Goal: Task Accomplishment & Management: Complete application form

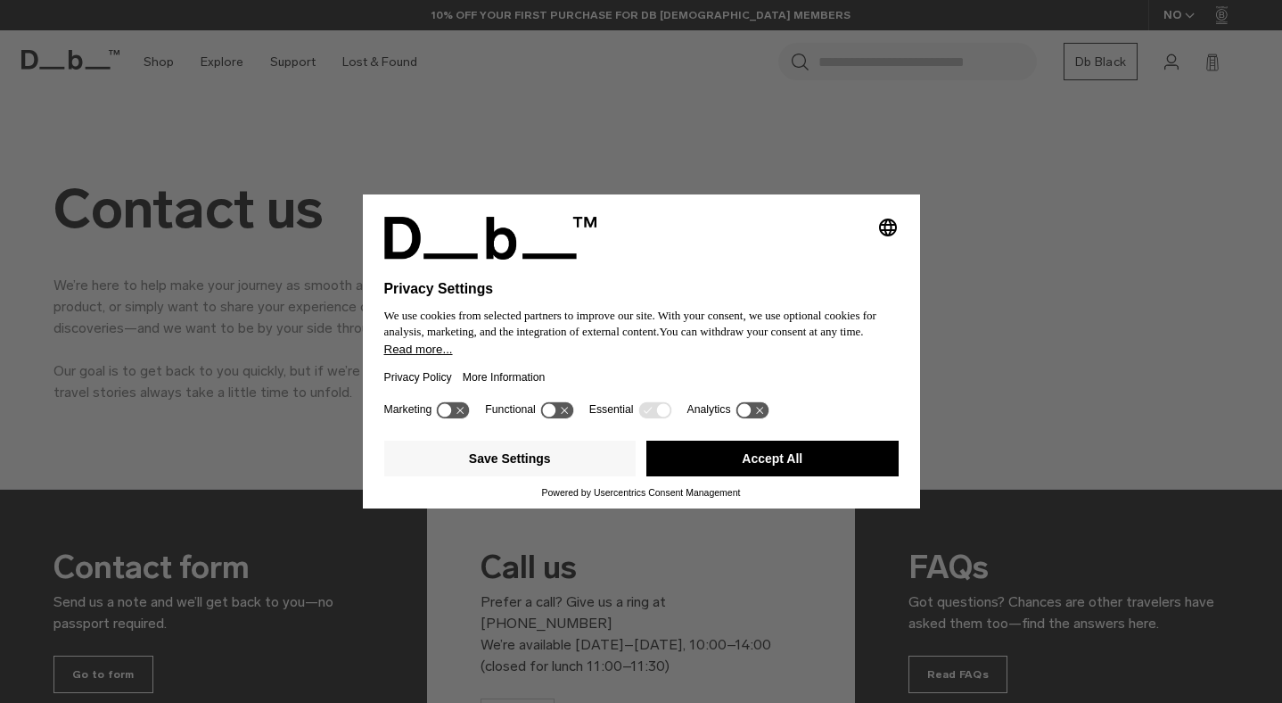
click at [760, 467] on button "Accept All" at bounding box center [772, 458] width 252 height 36
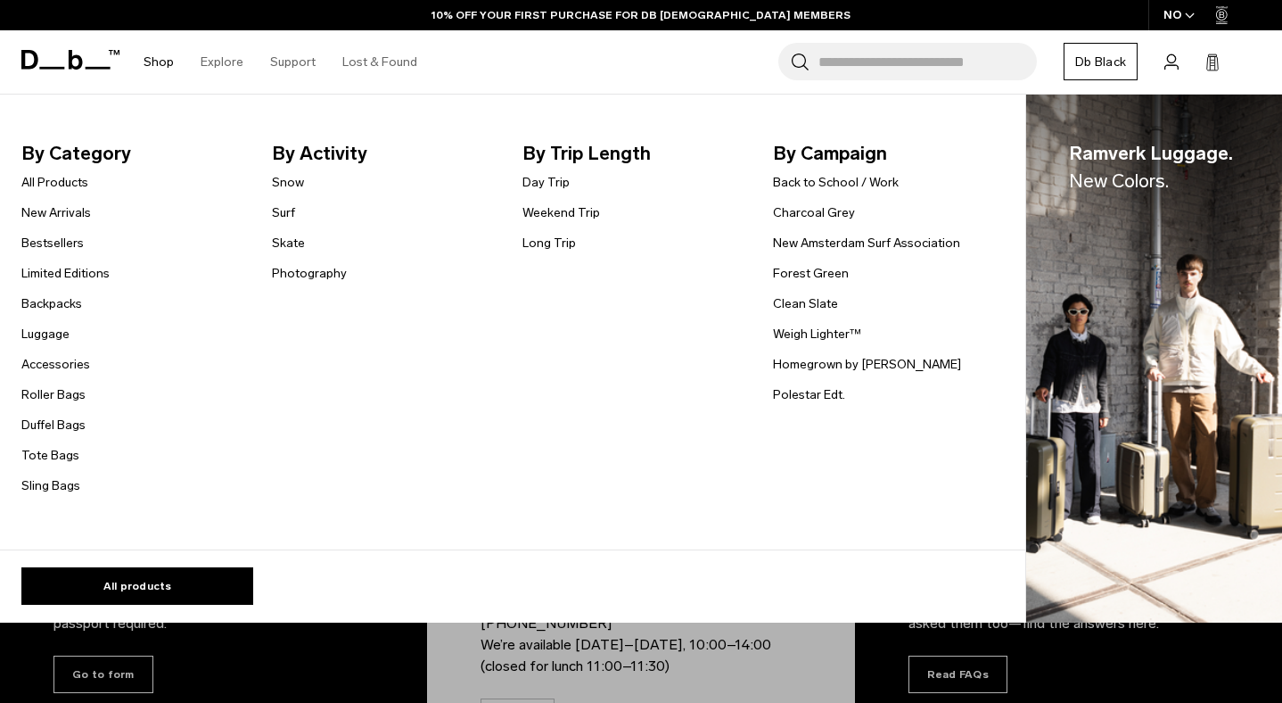
click at [159, 47] on link "Shop" at bounding box center [159, 61] width 30 height 63
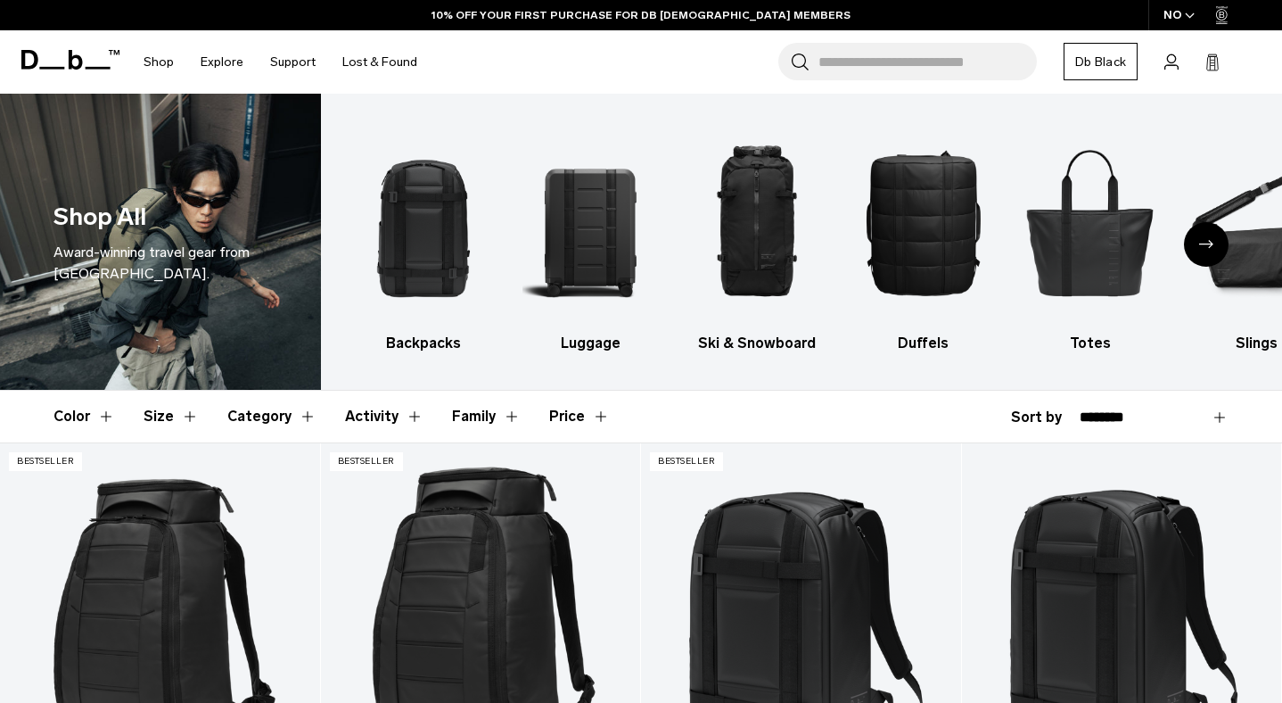
click at [296, 61] on link "Support" at bounding box center [292, 61] width 45 height 63
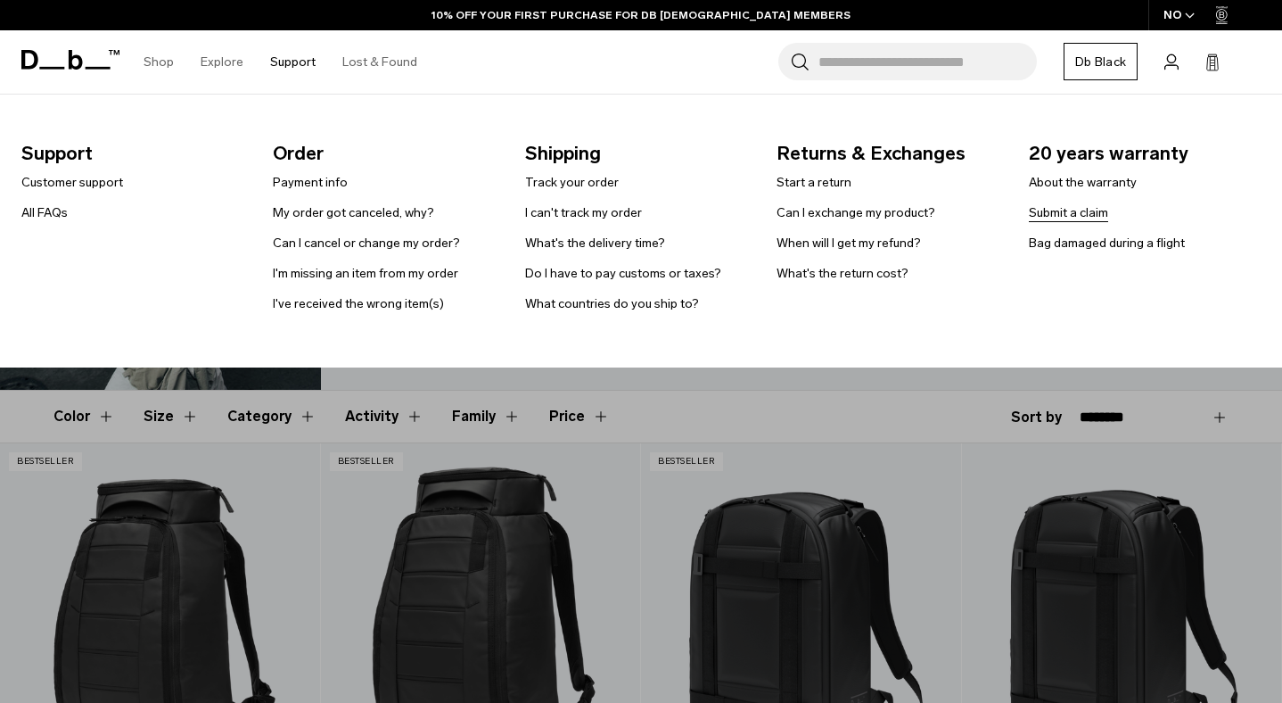
click at [1045, 205] on link "Submit a claim" at bounding box center [1068, 212] width 79 height 19
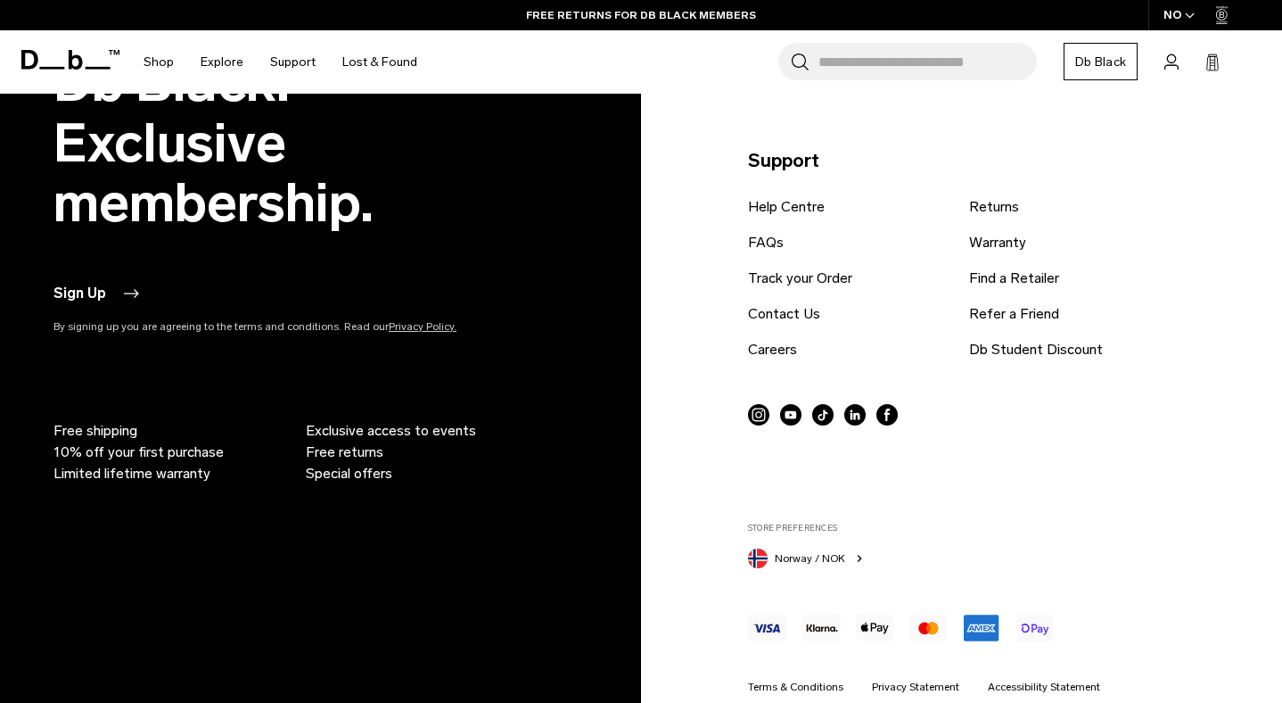
scroll to position [2734, 0]
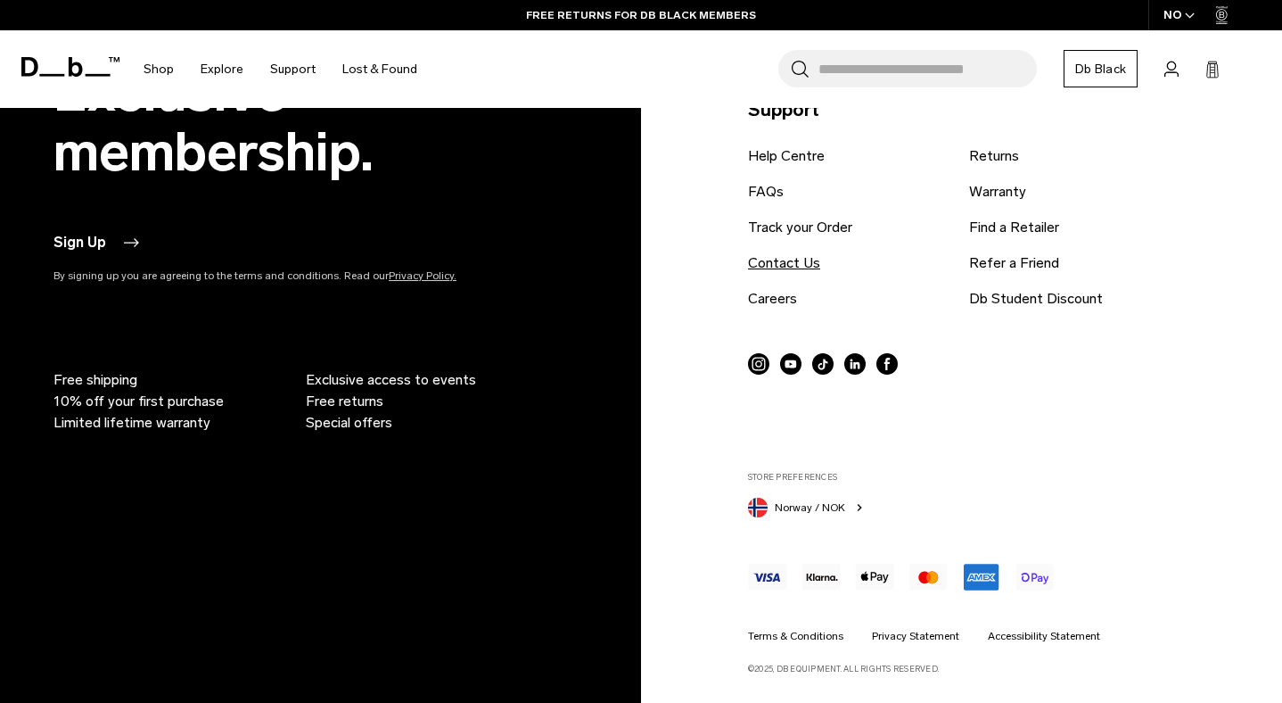
click at [781, 261] on link "Contact Us" at bounding box center [784, 262] width 72 height 21
